Goal: Find contact information: Find contact information

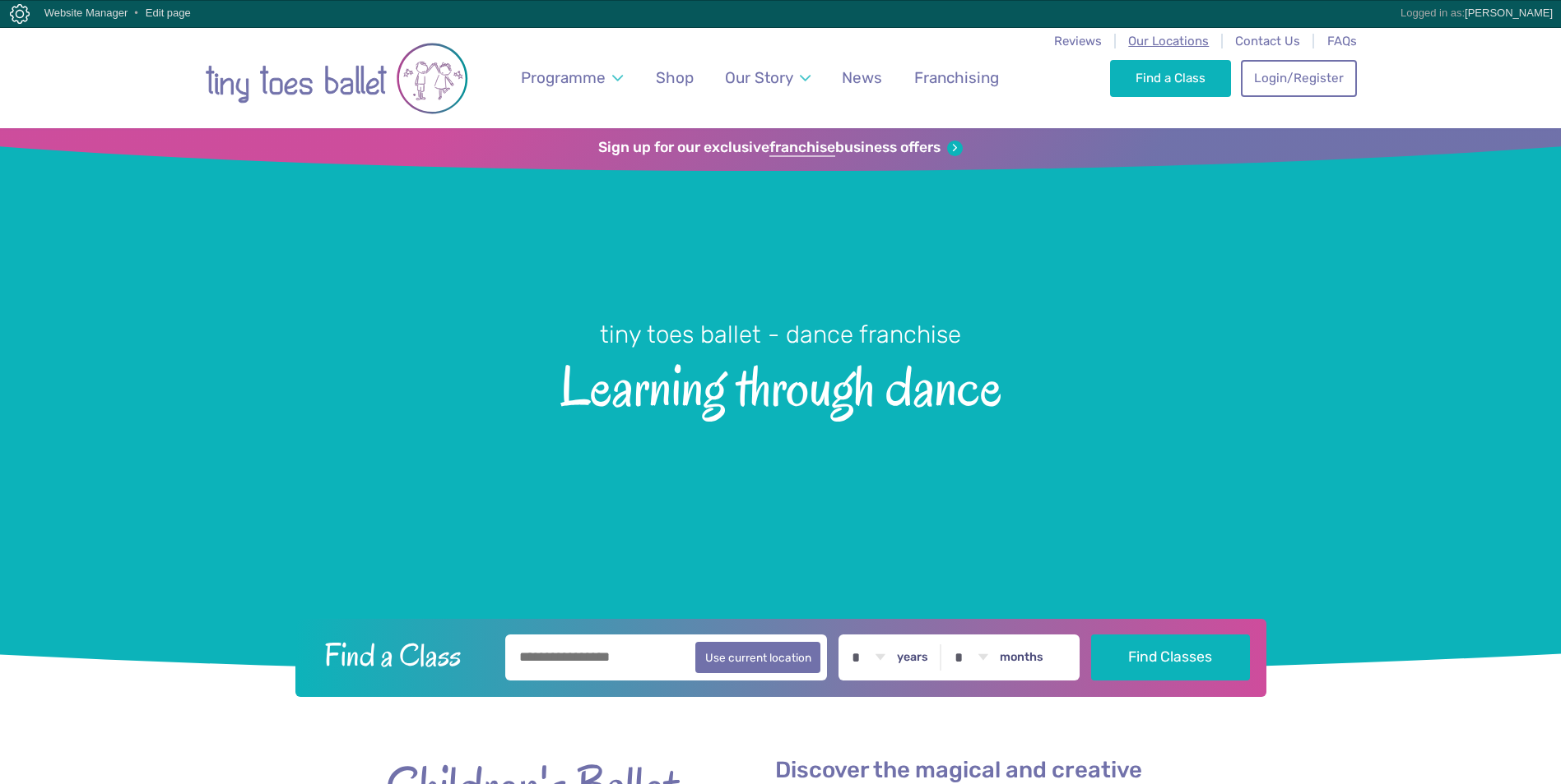
click at [1193, 39] on span "Our Locations" at bounding box center [1168, 41] width 81 height 15
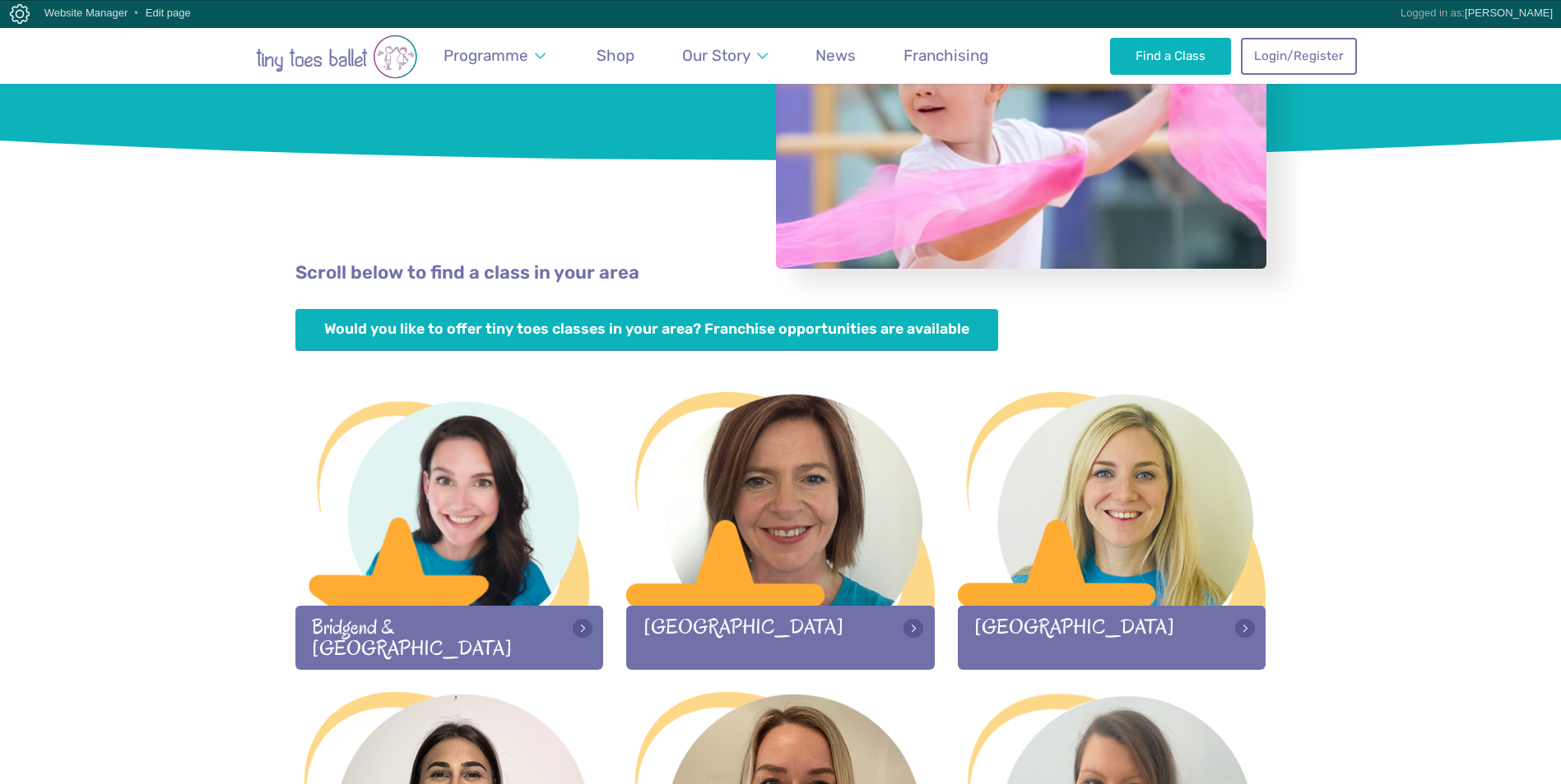
scroll to position [329, 0]
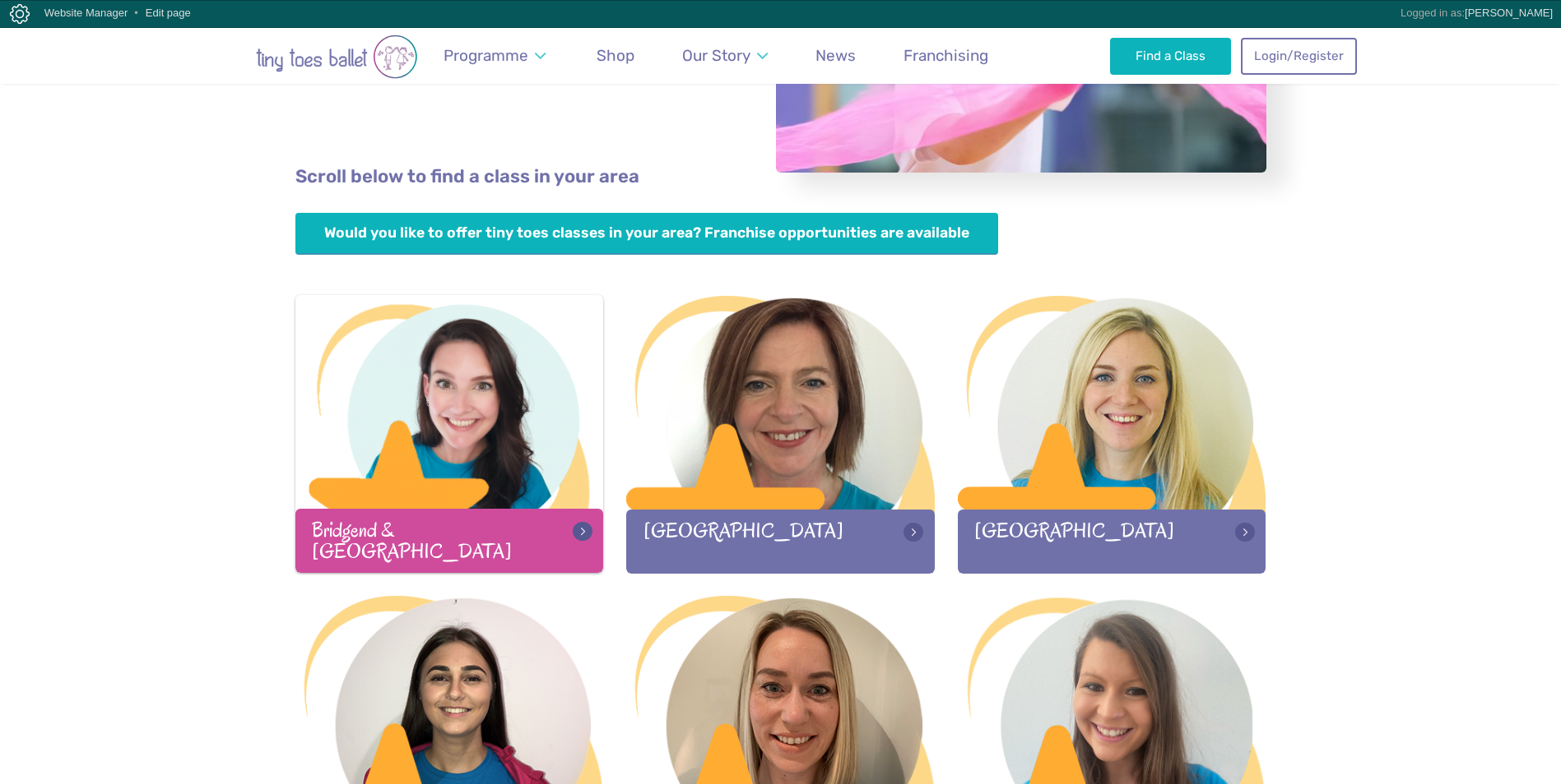
click at [493, 452] on div at bounding box center [449, 404] width 309 height 217
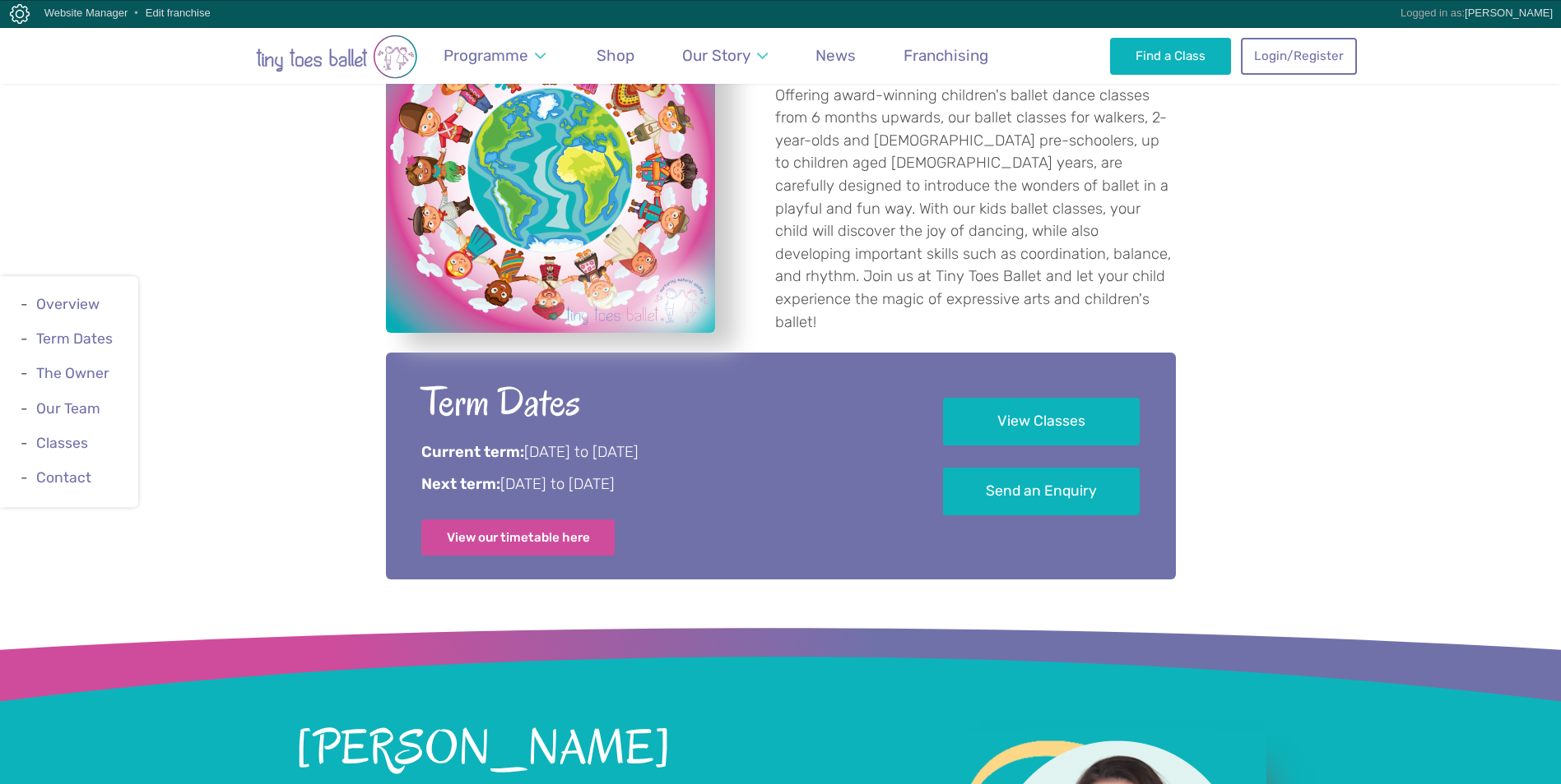
scroll to position [740, 0]
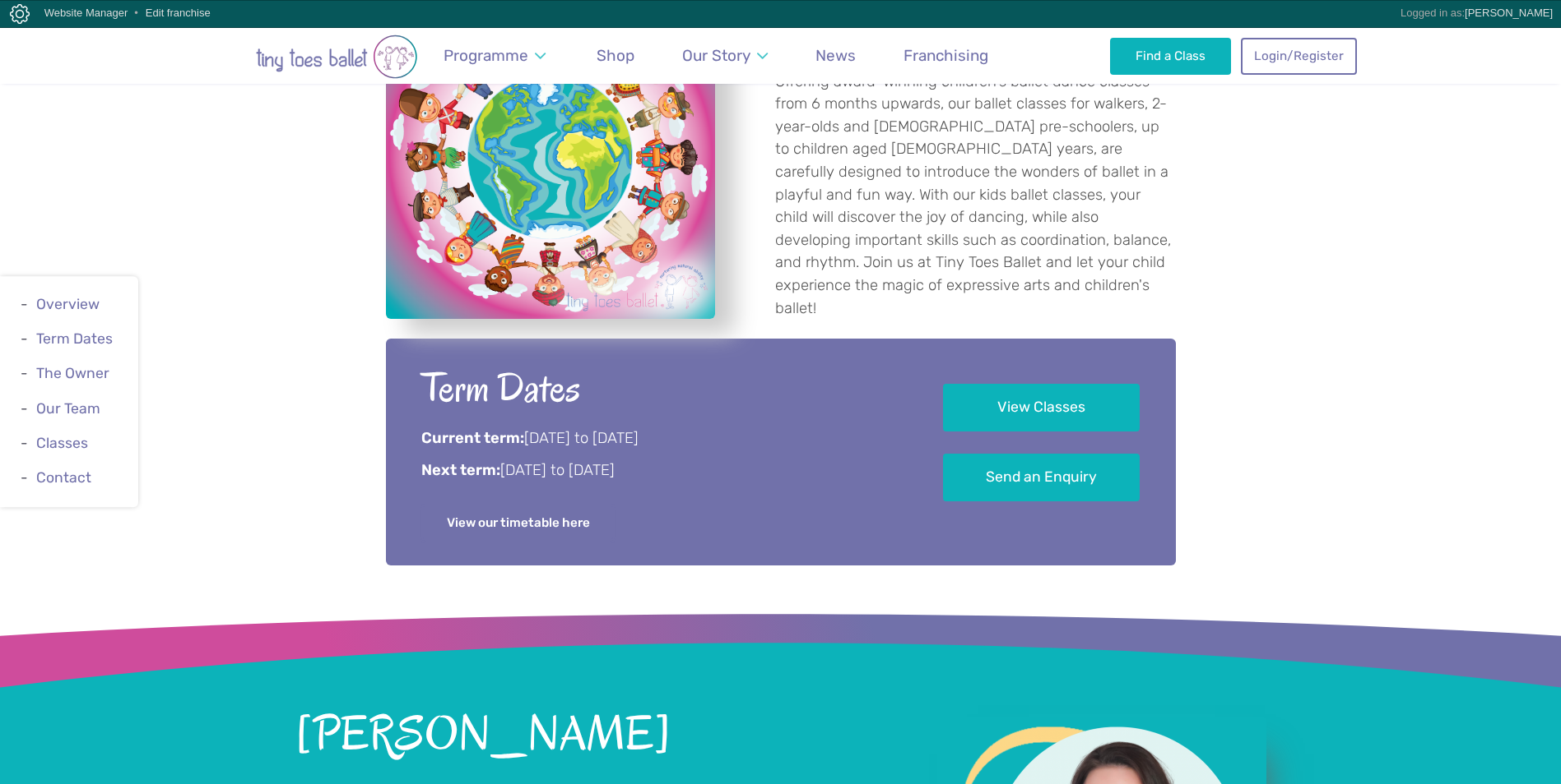
click at [581, 510] on link "View our timetable here" at bounding box center [518, 522] width 194 height 36
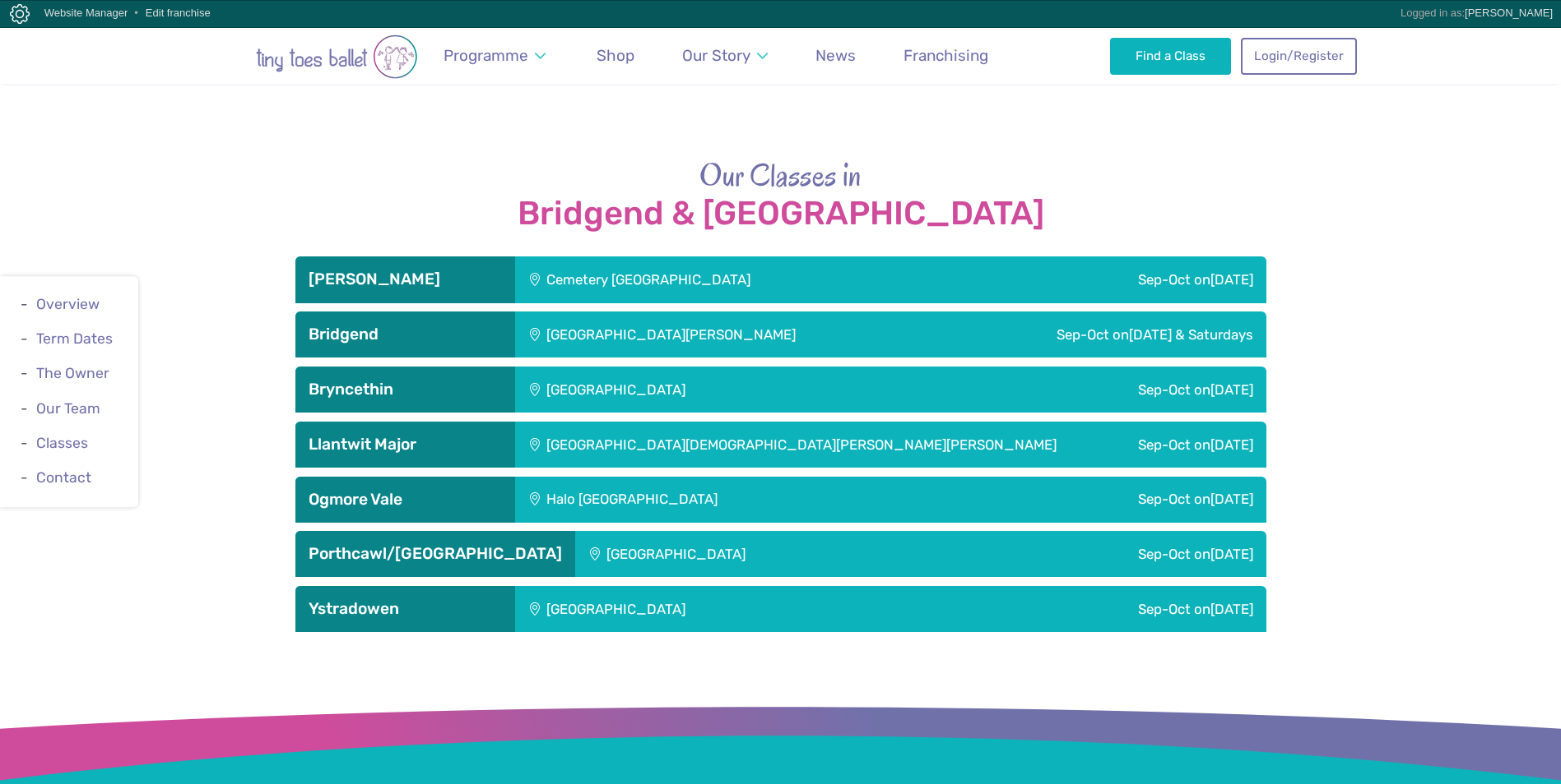
scroll to position [2960, 0]
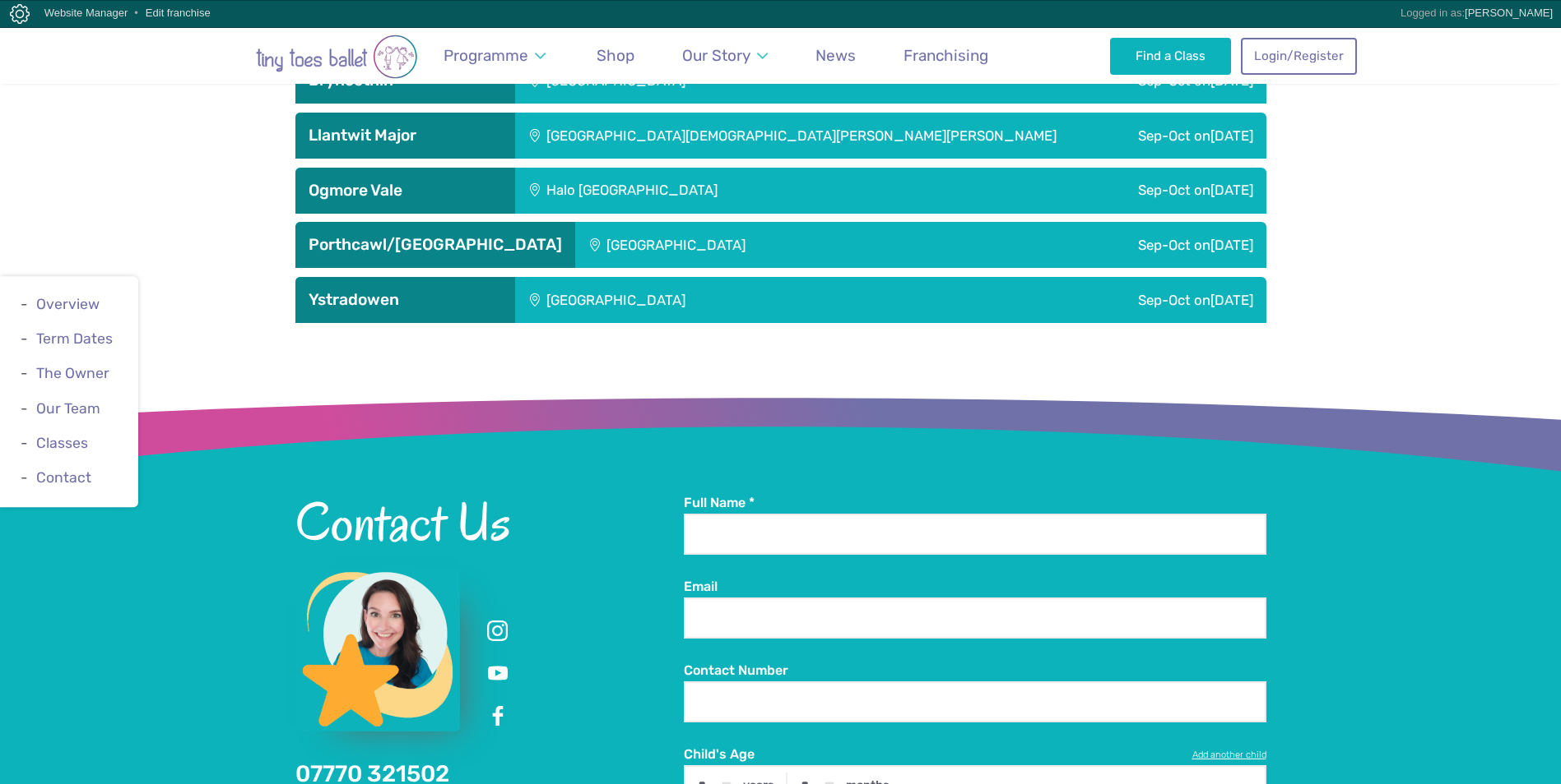
click at [607, 310] on div "Ystradowen Village Hall" at bounding box center [727, 300] width 424 height 46
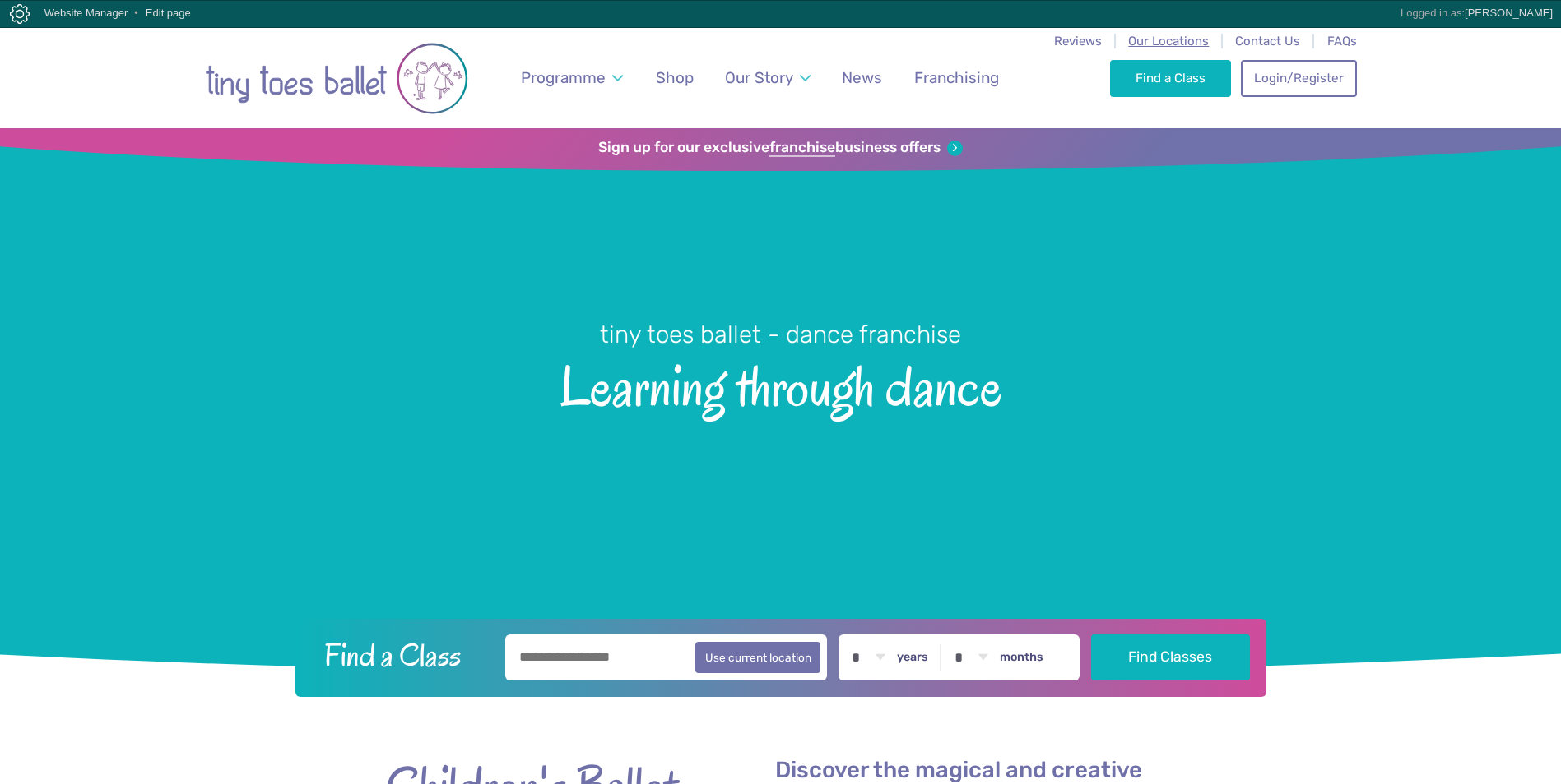
click at [1182, 42] on span "Our Locations" at bounding box center [1168, 41] width 81 height 15
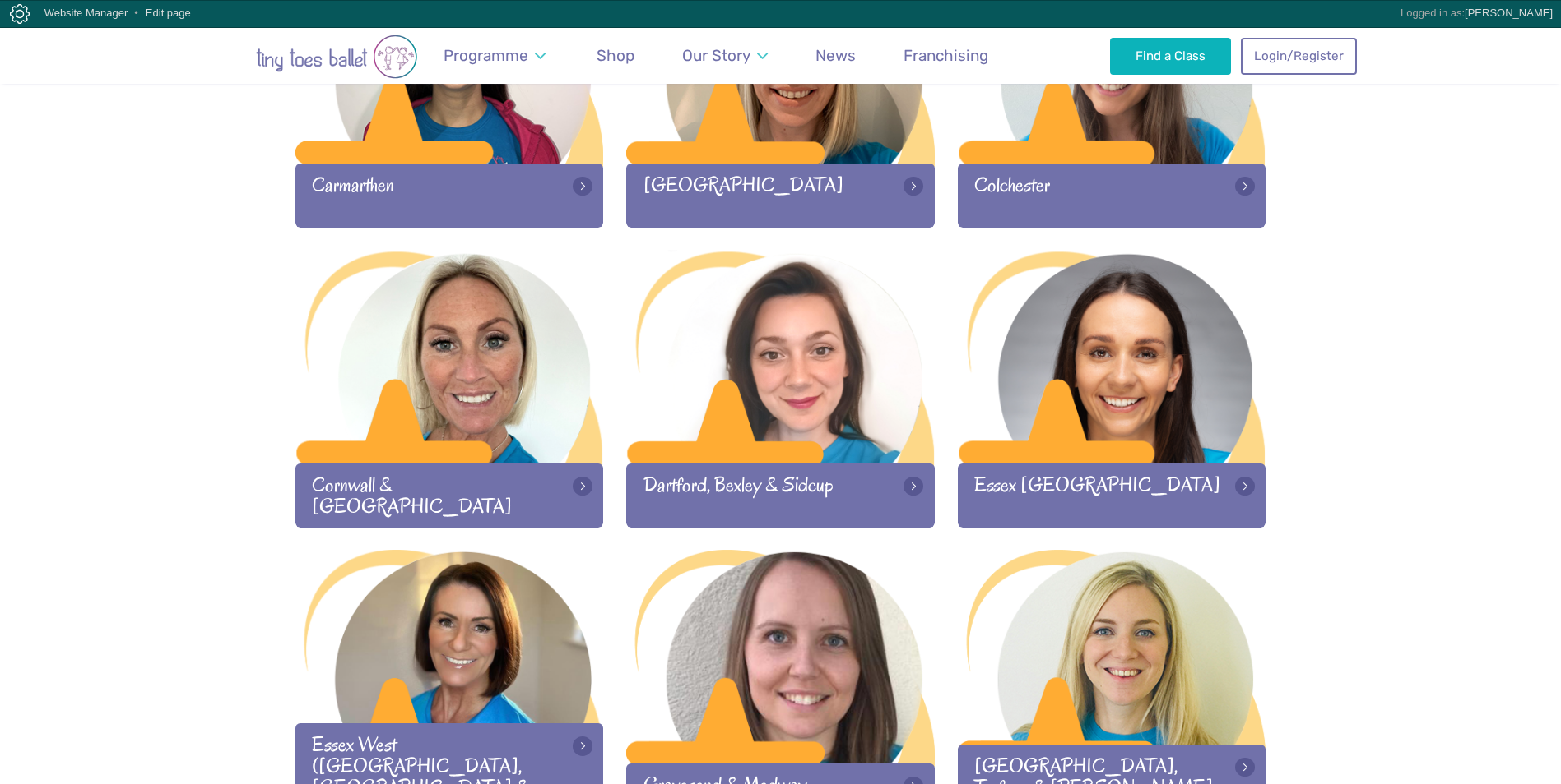
scroll to position [987, 0]
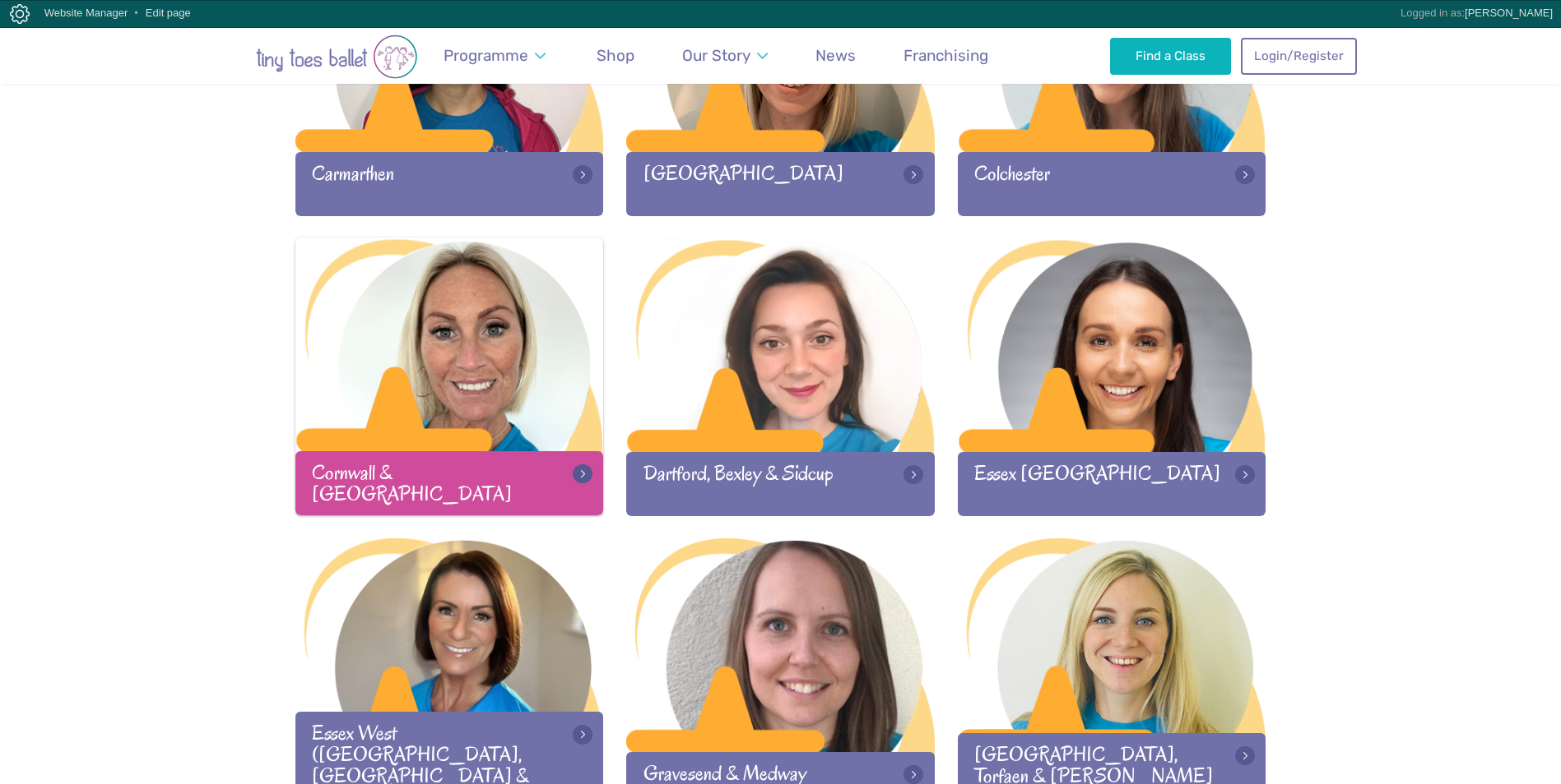
click at [504, 417] on div at bounding box center [449, 346] width 309 height 217
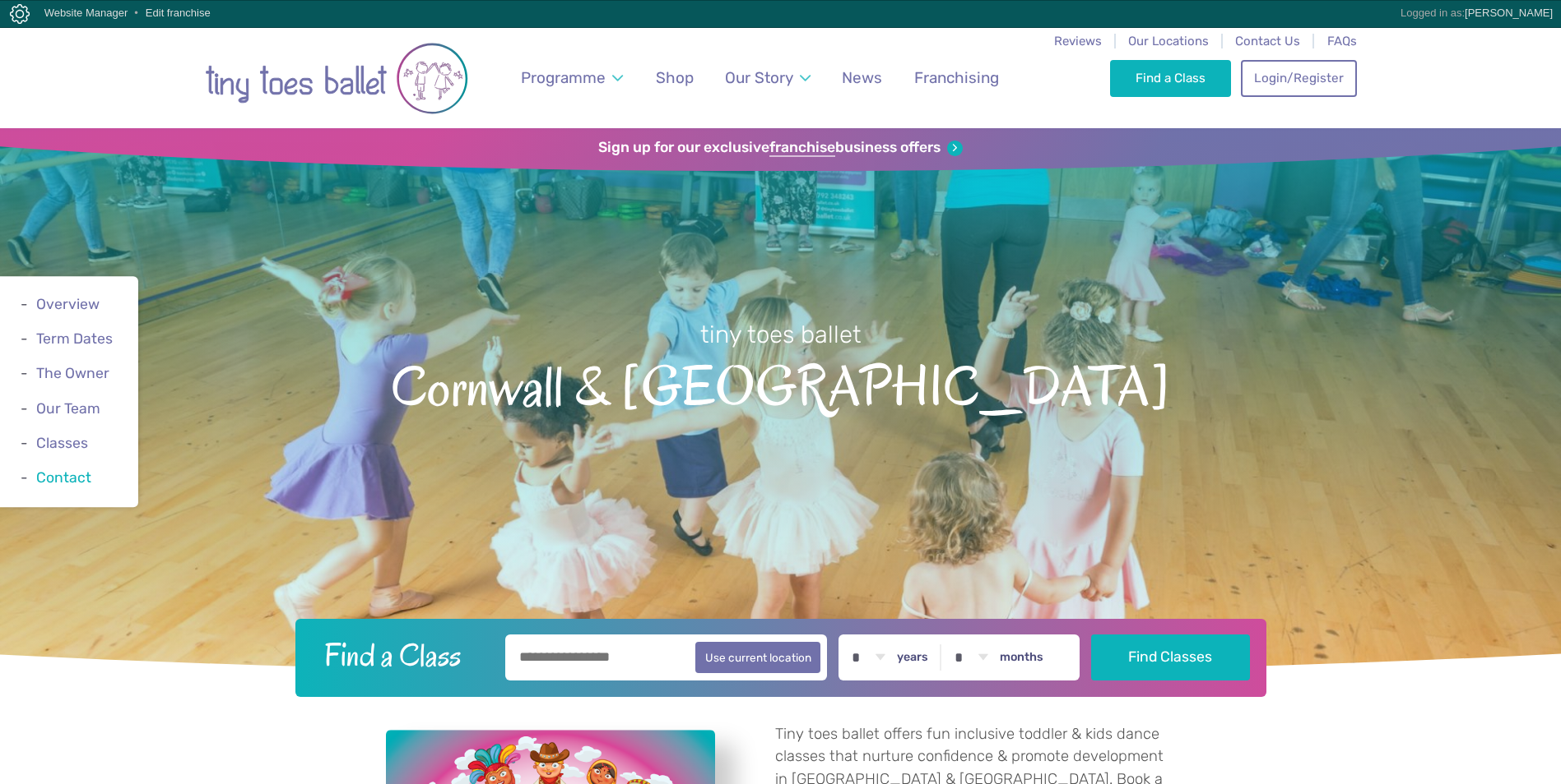
click at [73, 474] on link "Contact" at bounding box center [63, 477] width 55 height 16
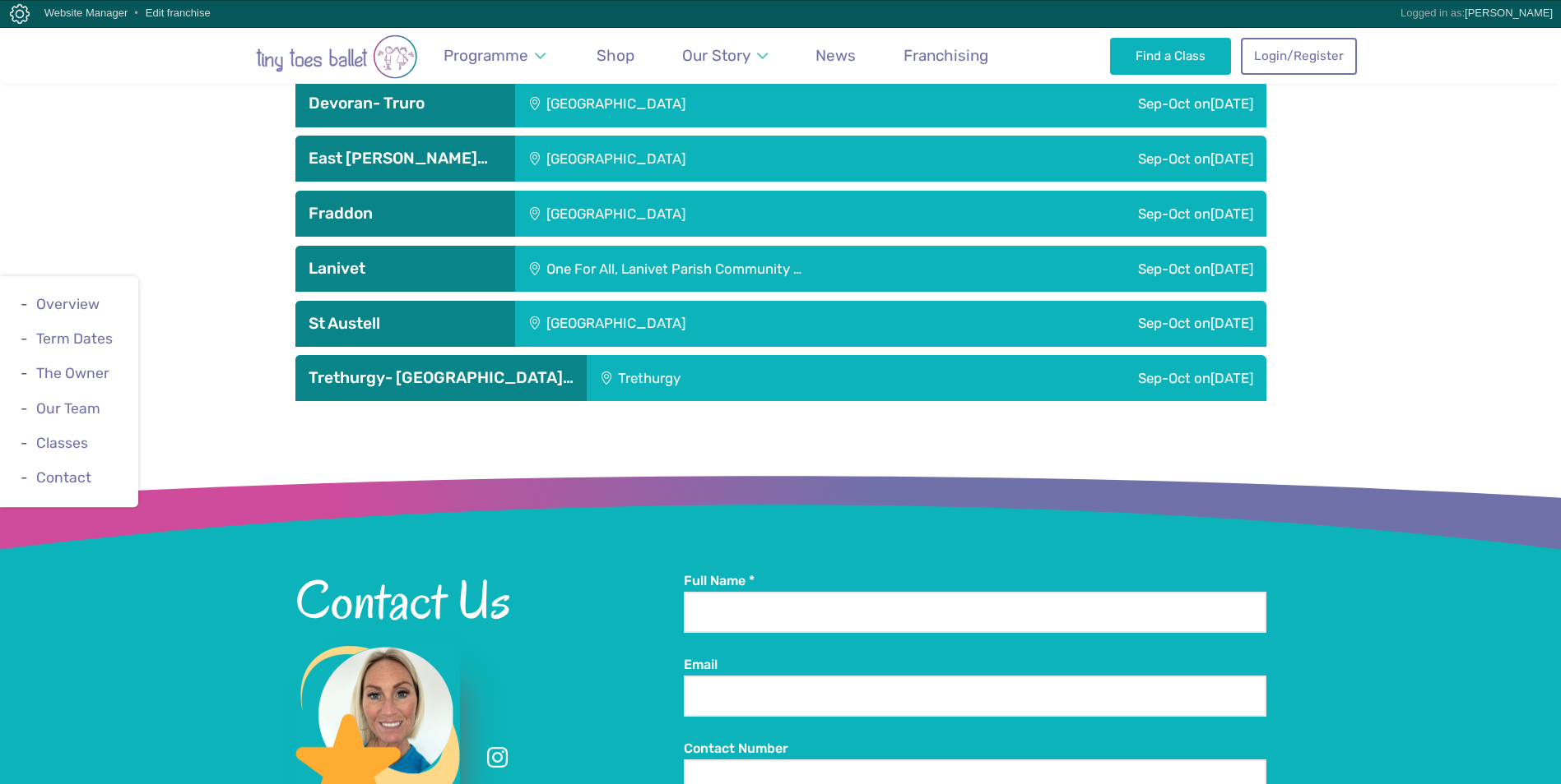
scroll to position [2871, 0]
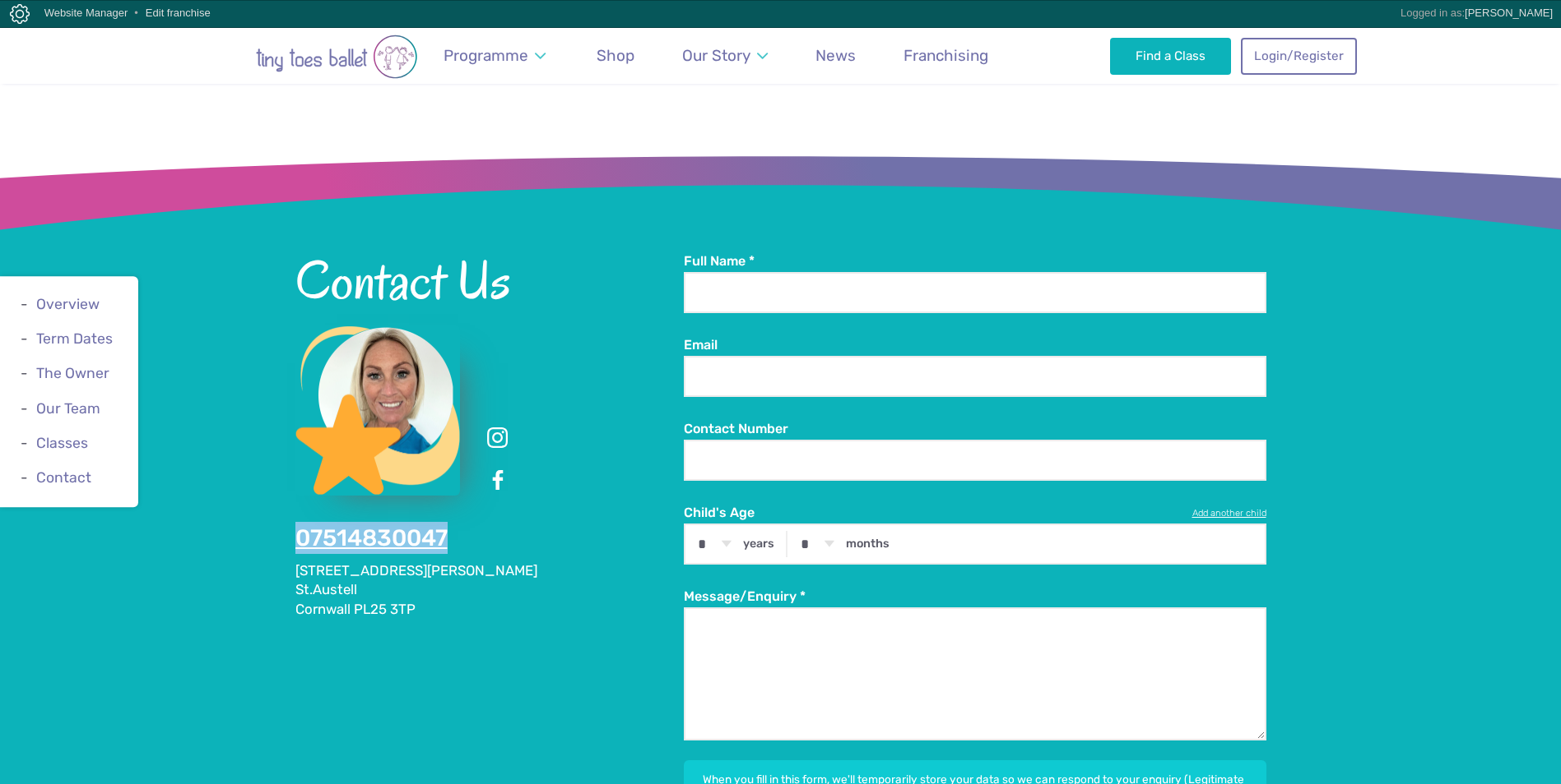
drag, startPoint x: 461, startPoint y: 455, endPoint x: 298, endPoint y: 445, distance: 163.3
click at [298, 445] on div "Contact Us 07514830047 [STREET_ADDRESS][PERSON_NAME]" at bounding box center [489, 436] width 388 height 367
copy link "07514830047"
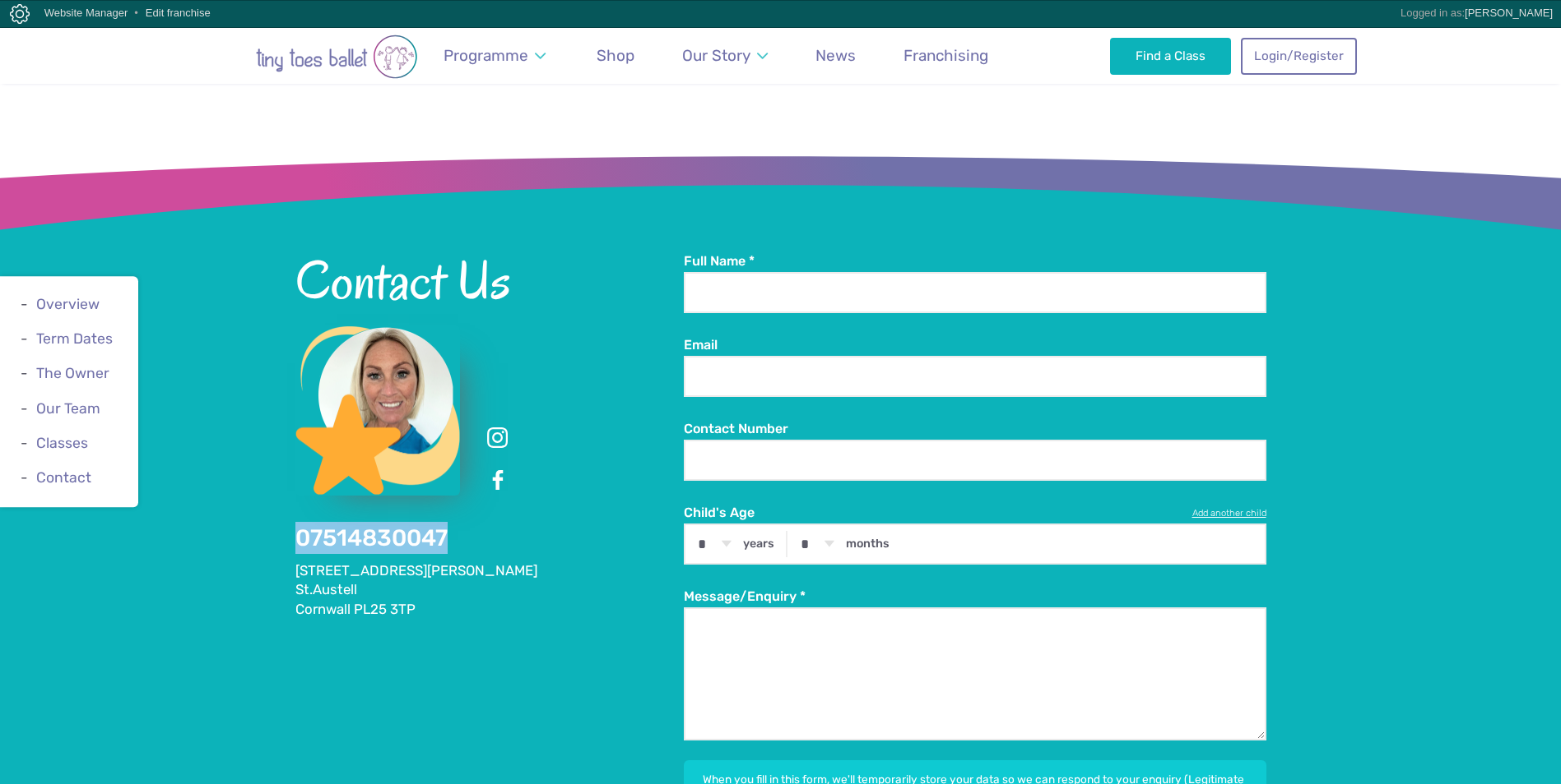
copy link "07514830047"
